Goal: Find specific page/section: Find specific page/section

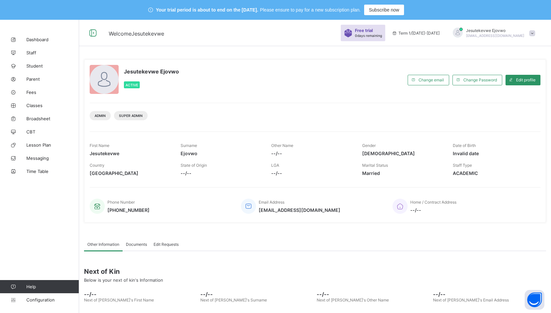
click at [40, 106] on span "Classes" at bounding box center [52, 105] width 53 height 5
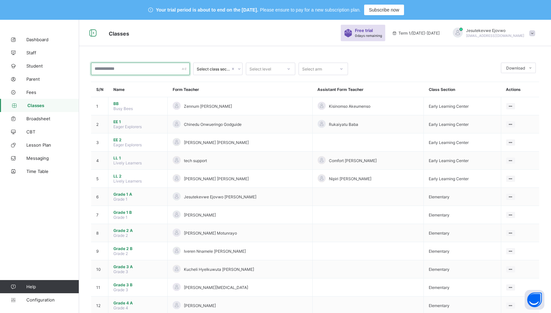
click at [142, 68] on input "text" at bounding box center [140, 69] width 99 height 13
click at [32, 65] on span "Student" at bounding box center [52, 65] width 53 height 5
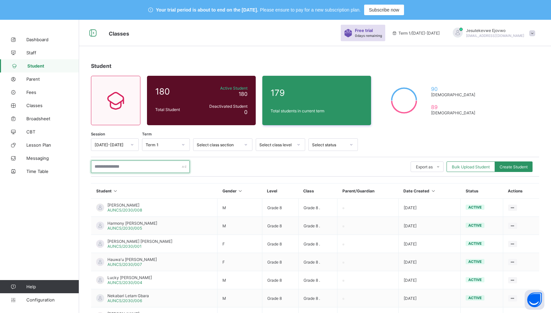
click at [140, 167] on input "text" at bounding box center [140, 166] width 99 height 13
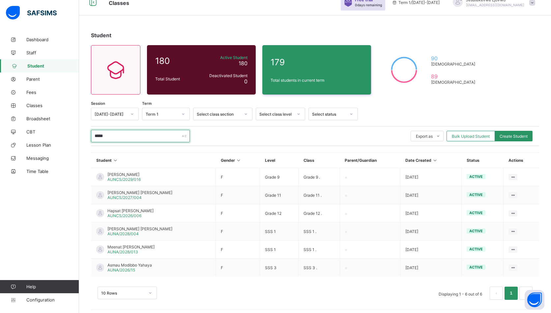
click at [122, 136] on input "*****" at bounding box center [140, 136] width 99 height 13
click at [149, 290] on div "10 Rows" at bounding box center [126, 293] width 59 height 13
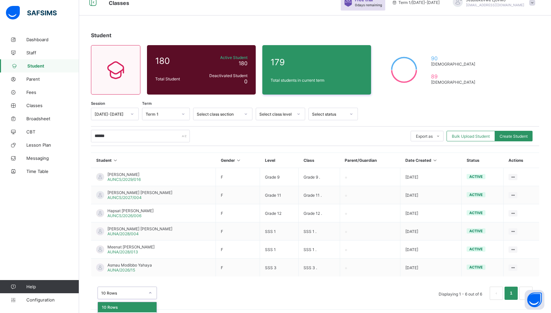
scroll to position [46, 0]
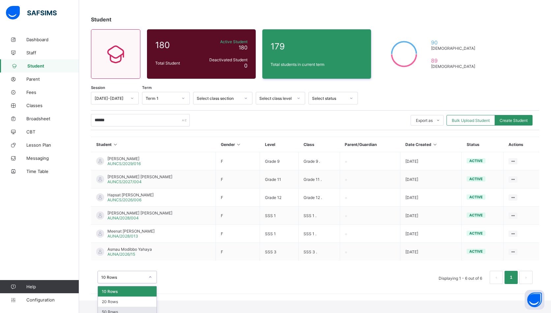
click at [135, 307] on div "50 Rows" at bounding box center [127, 312] width 59 height 10
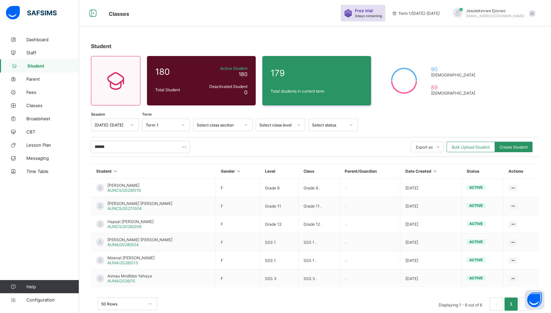
scroll to position [31, 0]
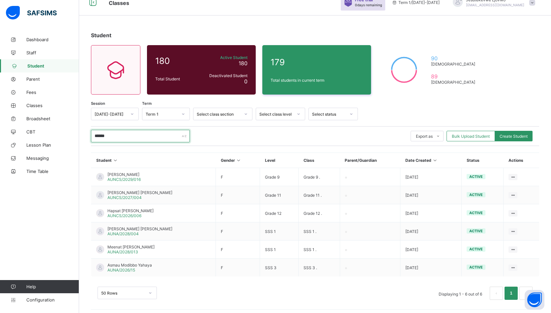
drag, startPoint x: 122, startPoint y: 134, endPoint x: 72, endPoint y: 134, distance: 50.1
click at [72, 134] on div "Classes Free trial 0 days remaining Term 1 / [DATE]-[DATE] Jesutekevwe Ejovwo […" at bounding box center [275, 152] width 551 height 327
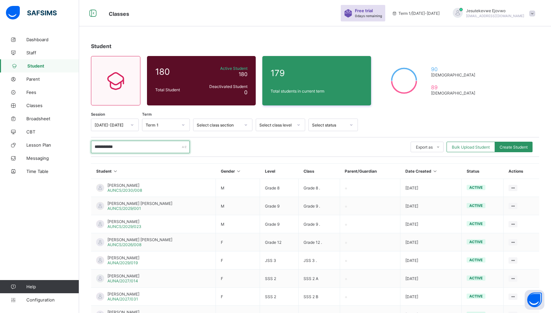
scroll to position [119, 0]
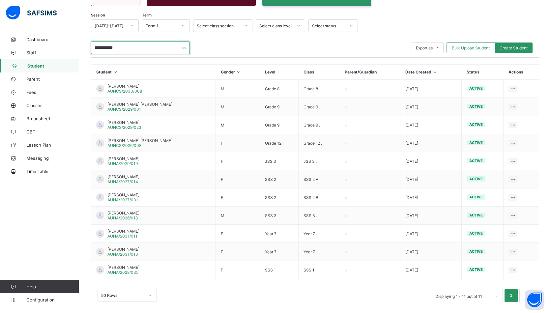
type input "**********"
